Goal: Task Accomplishment & Management: Manage account settings

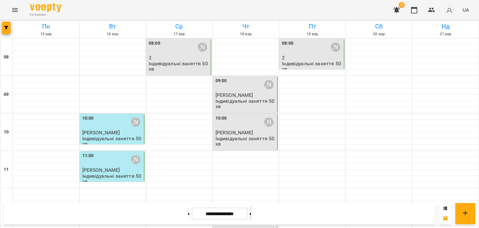
click at [251, 211] on button at bounding box center [251, 214] width 2 height 14
type input "**********"
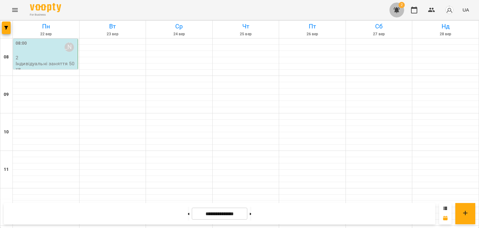
click at [398, 8] on icon "button" at bounding box center [397, 10] width 6 height 6
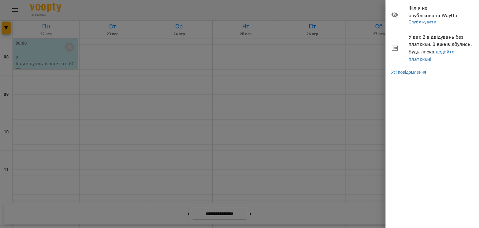
click at [439, 45] on span "У вас 2 відвідувань без платіжки. 0 вже відбулись. Будь ласка, додайте платіжки!" at bounding box center [442, 47] width 66 height 29
click at [445, 51] on link "додайте платіжки!" at bounding box center [432, 55] width 46 height 13
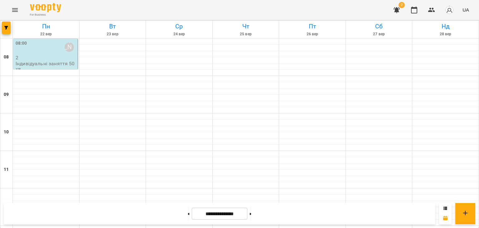
click at [59, 53] on div "08:00 [PERSON_NAME]" at bounding box center [46, 47] width 61 height 14
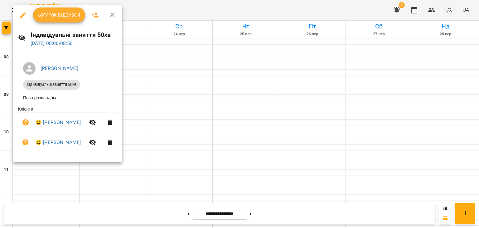
click at [50, 13] on span "Урок відбувся" at bounding box center [59, 14] width 42 height 7
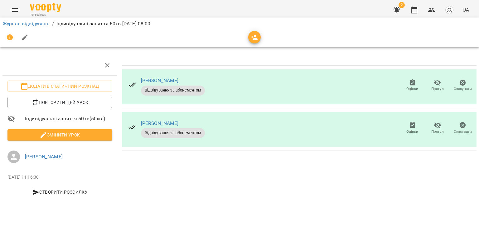
click at [91, 134] on span "Змінити урок" at bounding box center [59, 134] width 95 height 7
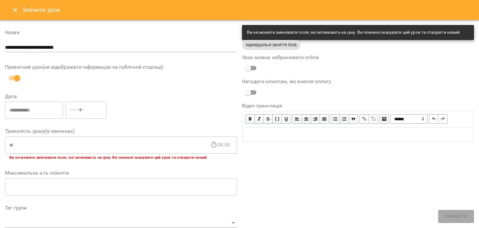
scroll to position [187, 0]
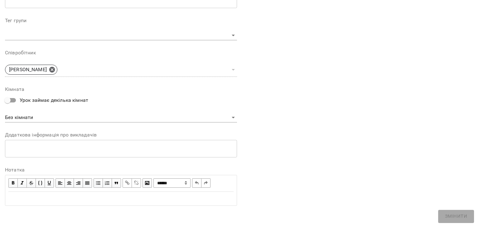
click at [55, 200] on div "Edit text" at bounding box center [120, 198] width 225 height 7
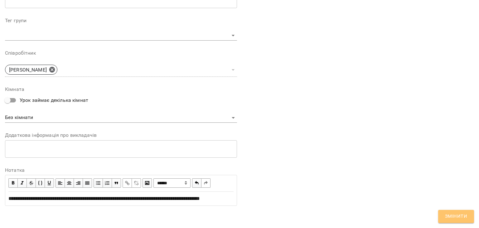
click at [451, 222] on button "Змінити" at bounding box center [456, 216] width 36 height 13
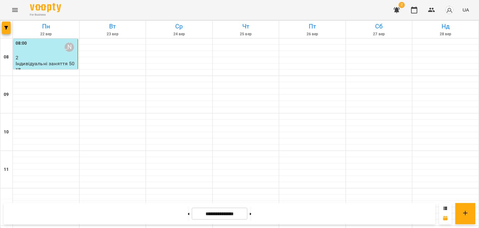
scroll to position [363, 0]
